Goal: Transaction & Acquisition: Purchase product/service

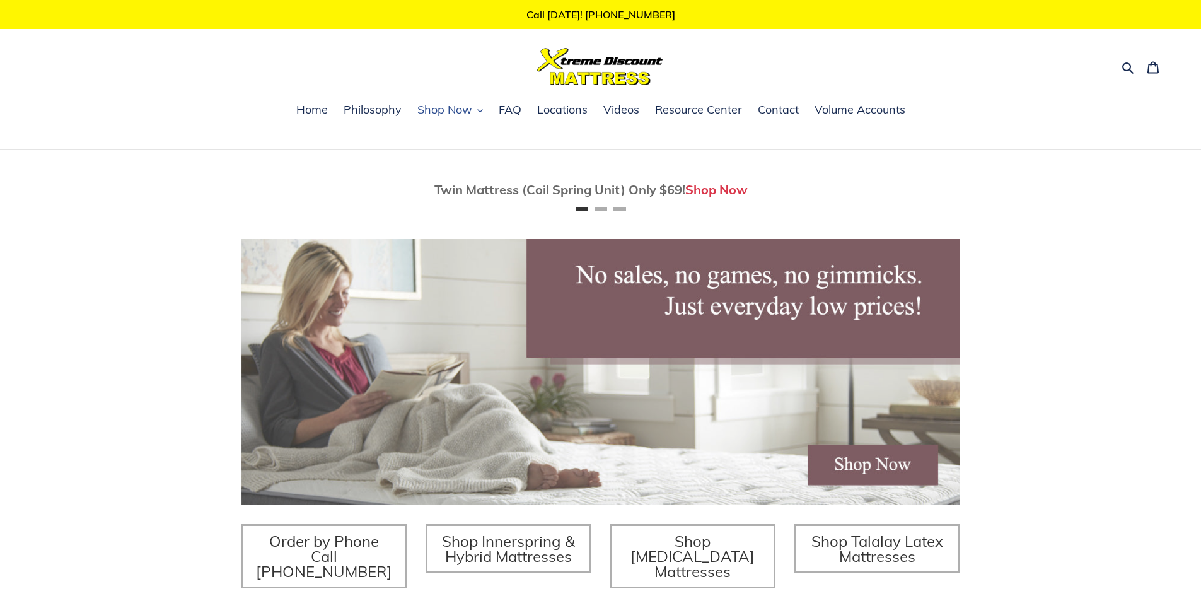
click at [473, 112] on button "Shop Now" at bounding box center [450, 110] width 78 height 19
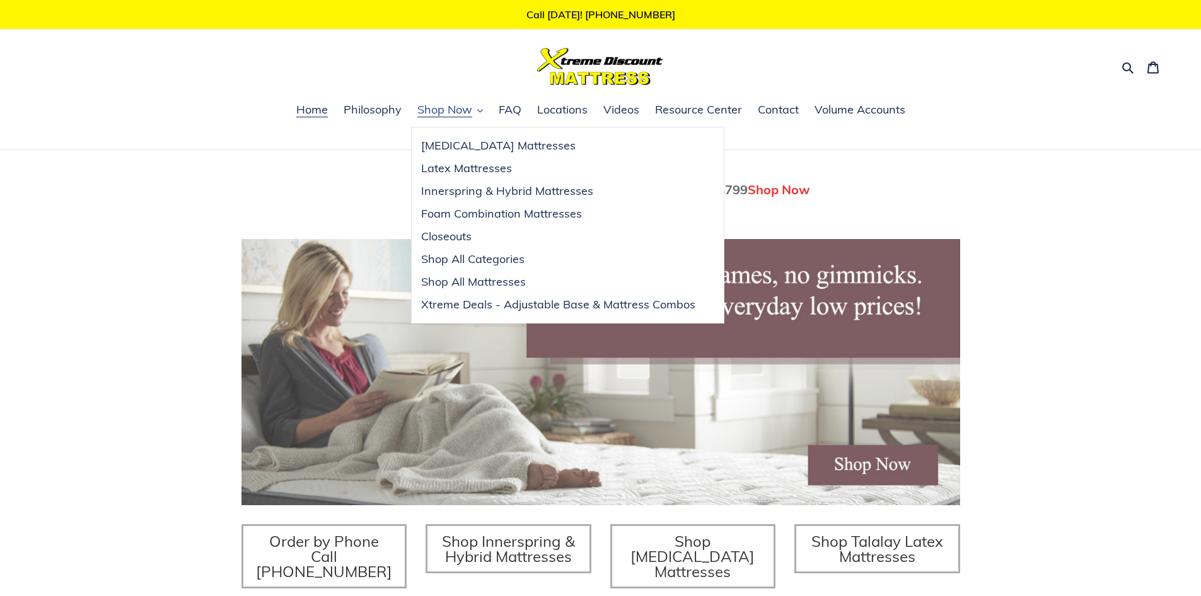
scroll to position [0, 719]
click at [466, 167] on span "Latex Mattresses" at bounding box center [466, 168] width 91 height 15
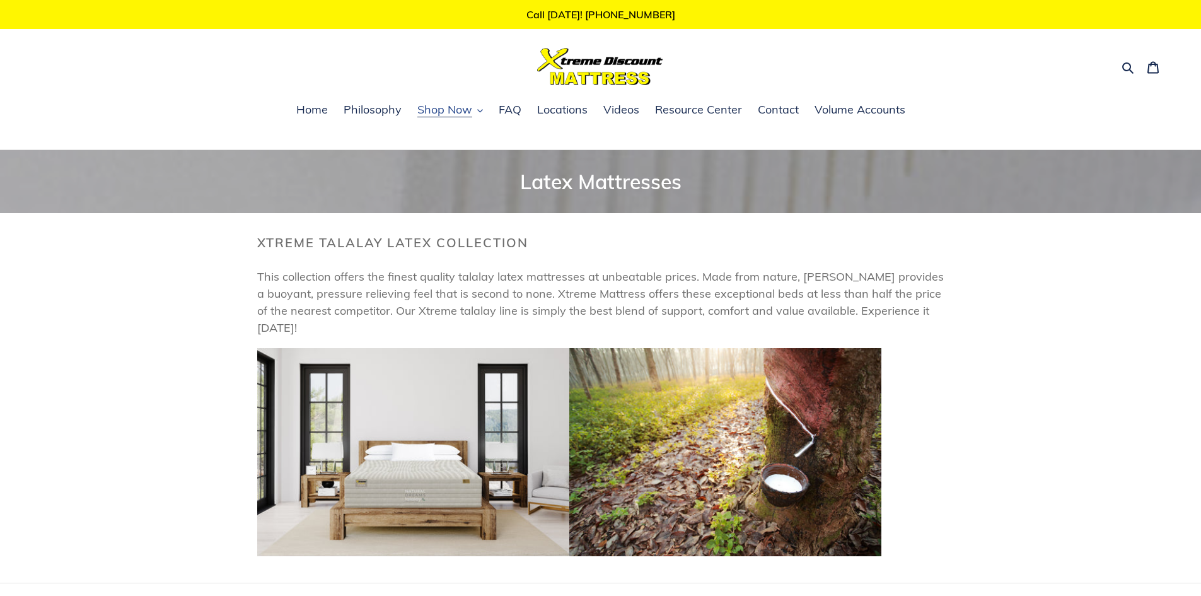
click at [449, 110] on span "Shop Now" at bounding box center [444, 109] width 55 height 15
